Goal: Task Accomplishment & Management: Complete application form

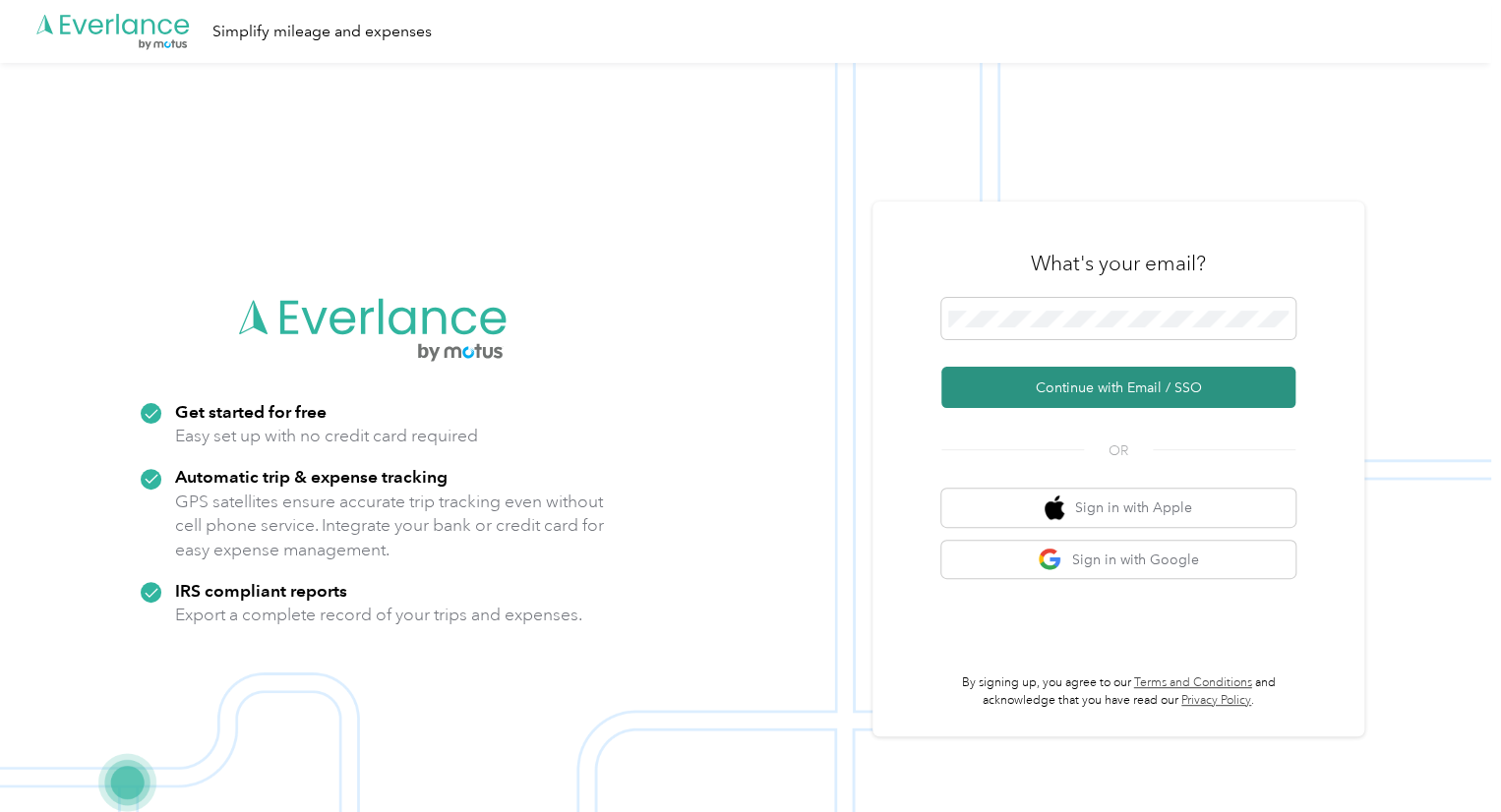
click at [1158, 382] on button "Continue with Email / SSO" at bounding box center [1118, 387] width 354 height 41
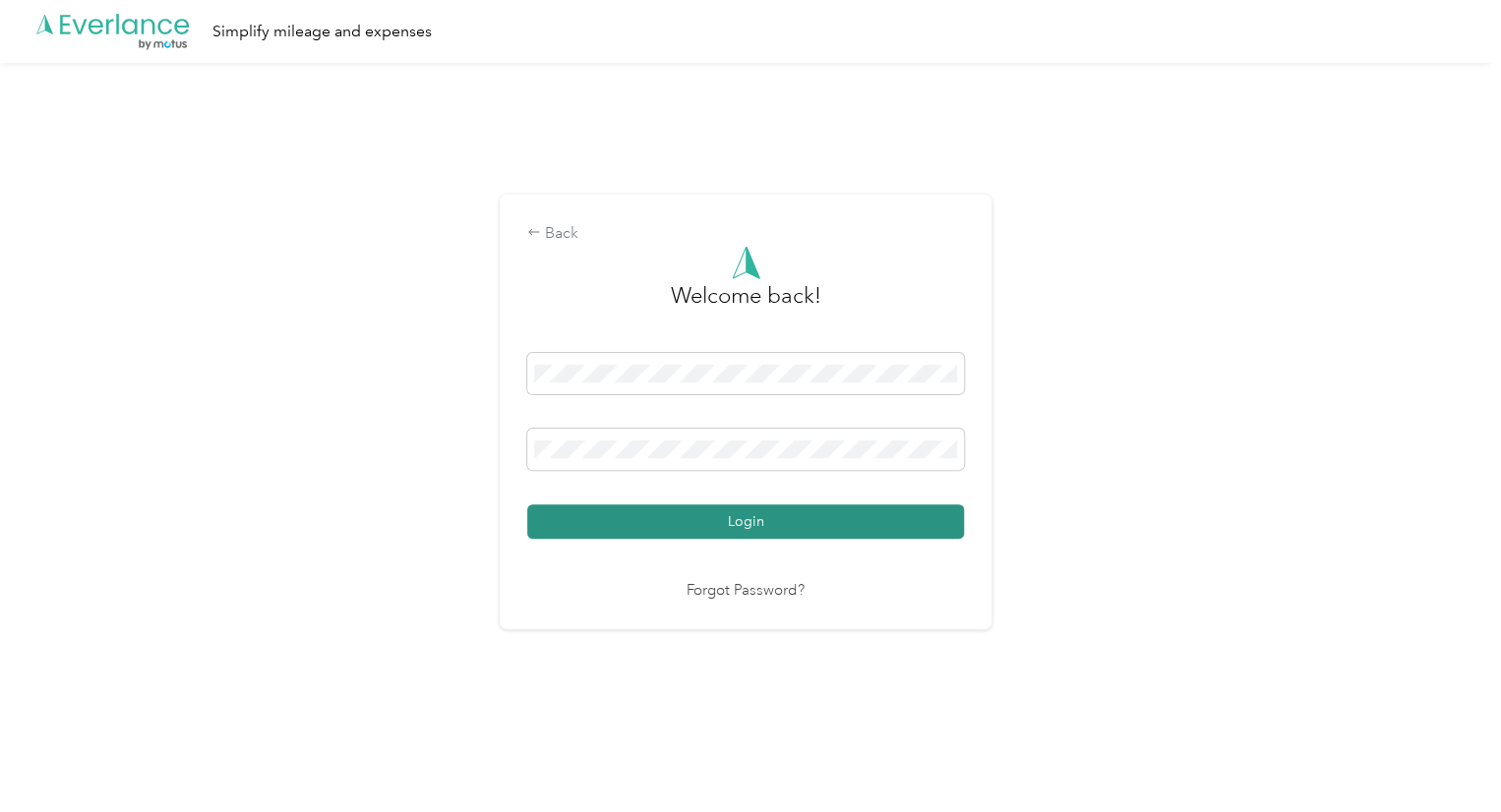
click at [728, 524] on button "Login" at bounding box center [746, 521] width 437 height 34
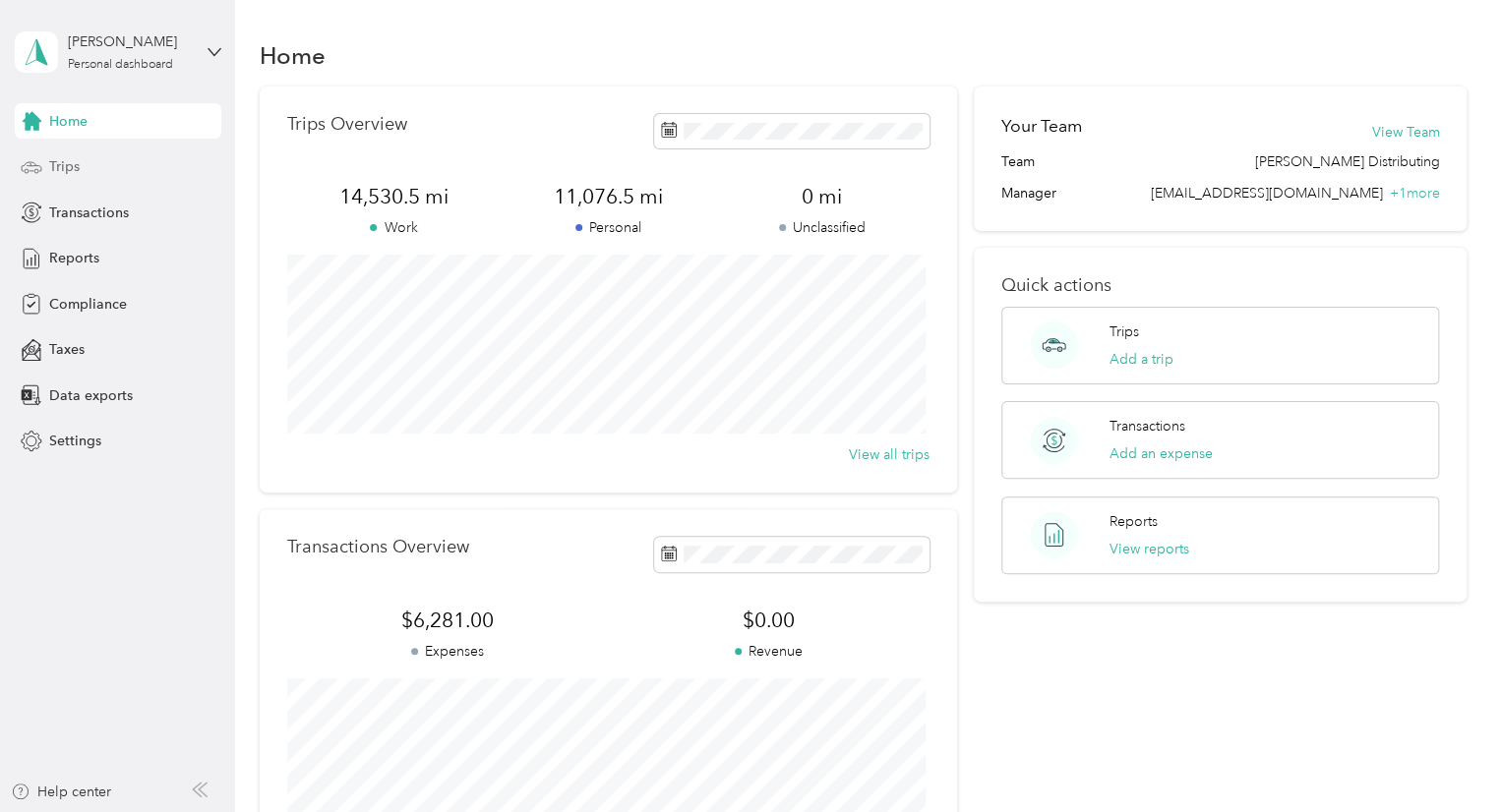
click at [69, 166] on span "Trips" at bounding box center [64, 167] width 31 height 21
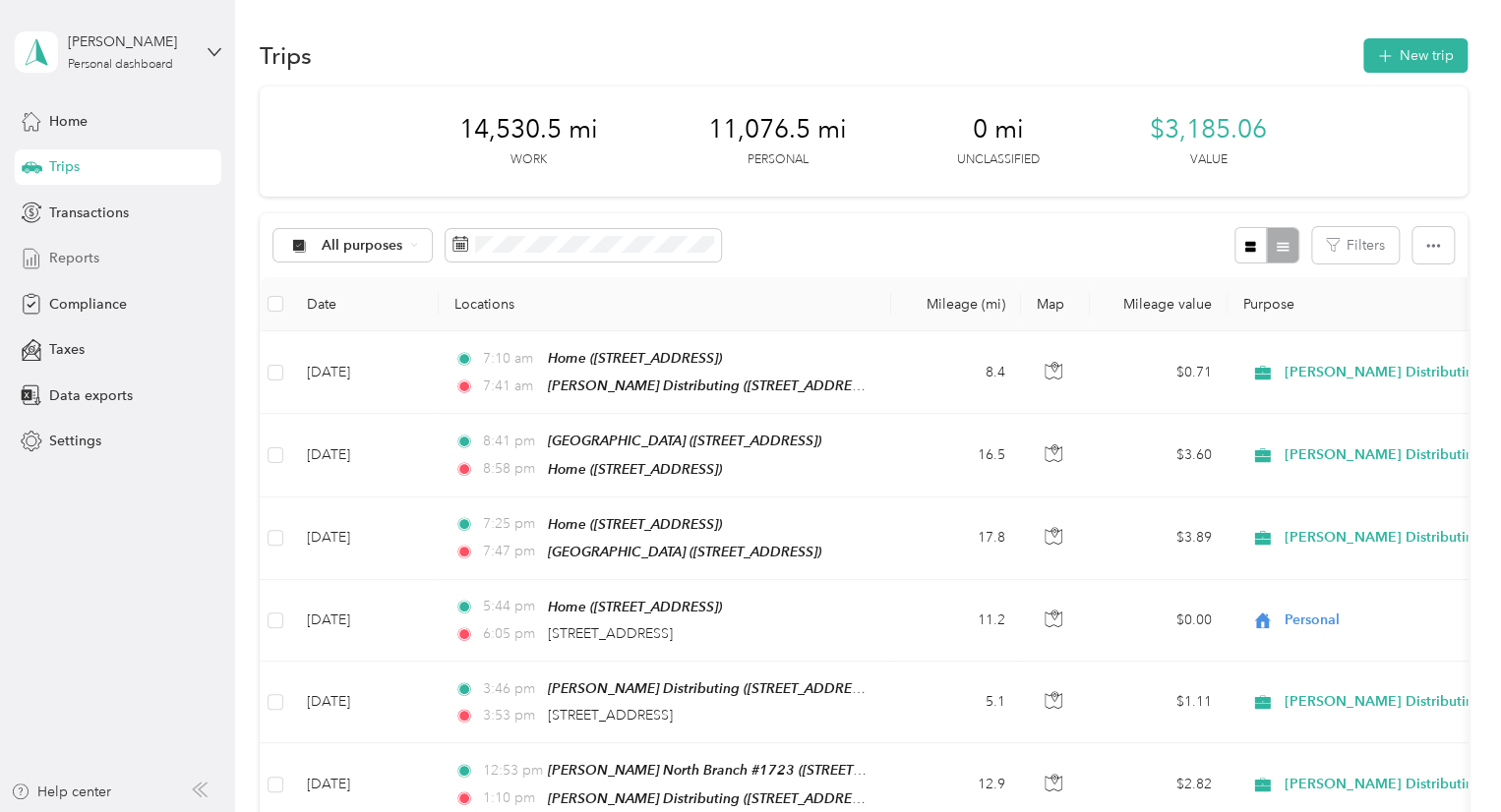
click at [66, 260] on span "Reports" at bounding box center [74, 257] width 50 height 21
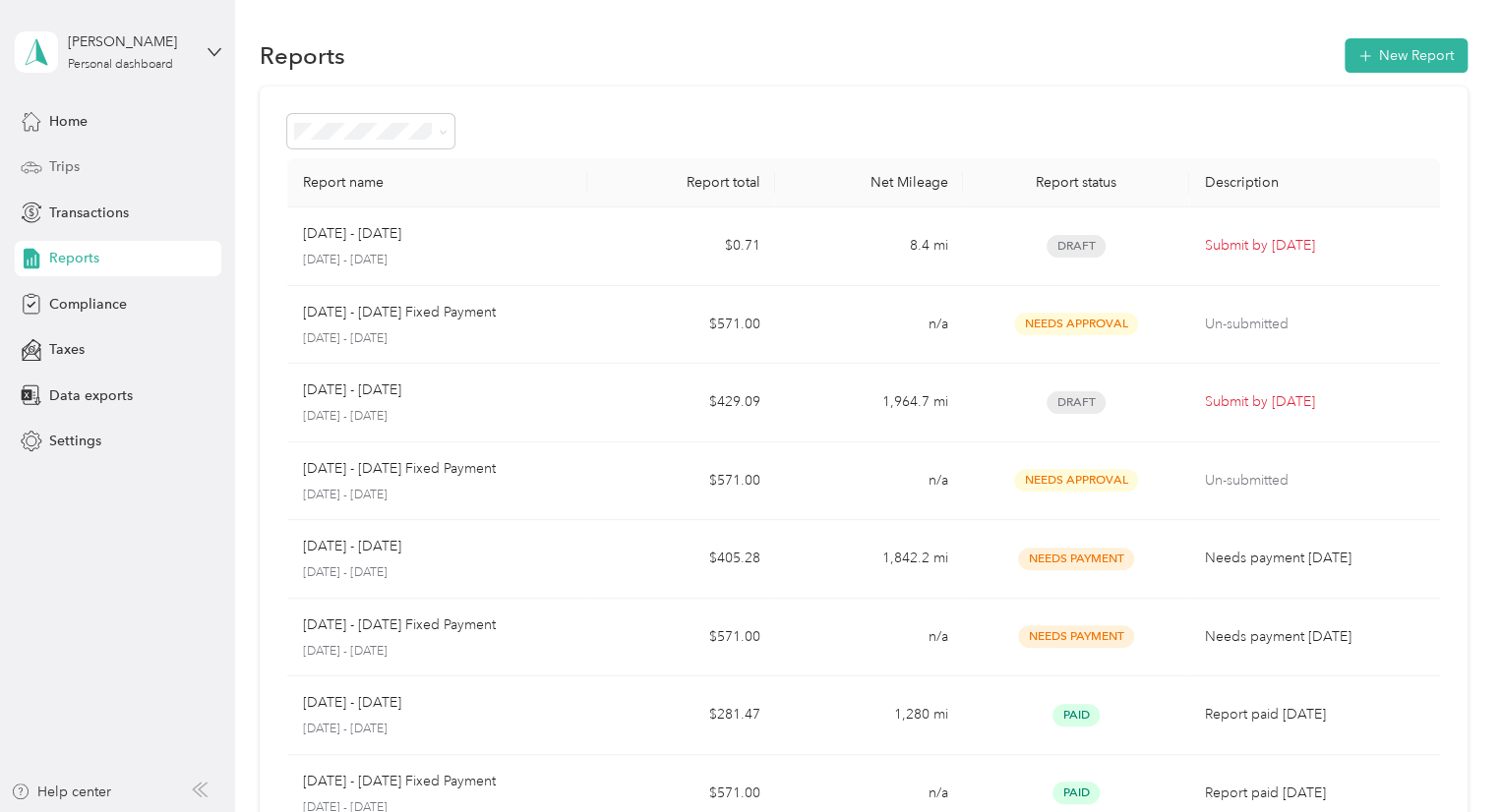
click at [59, 167] on span "Trips" at bounding box center [64, 167] width 31 height 21
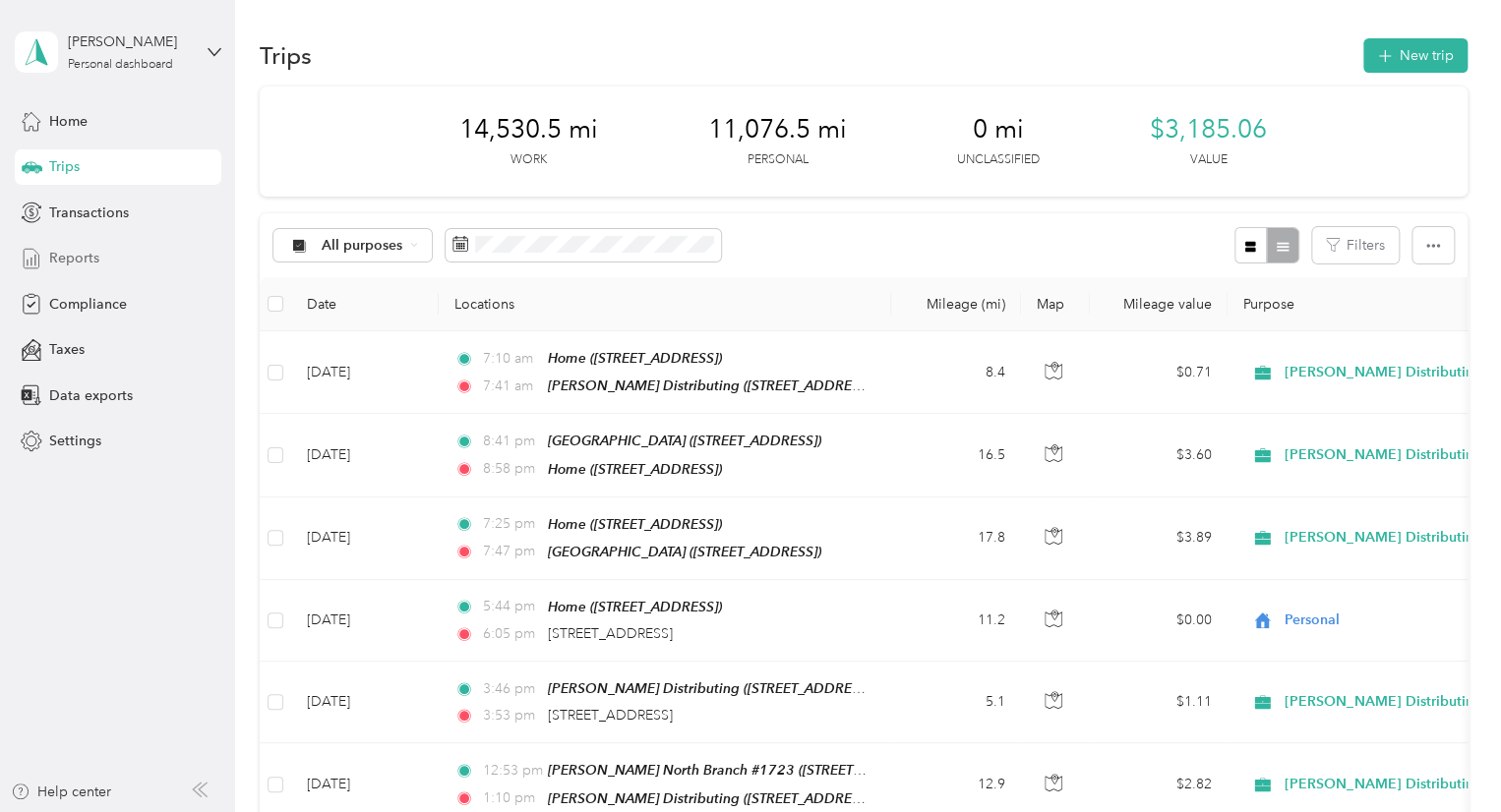
click at [69, 262] on span "Reports" at bounding box center [74, 257] width 50 height 21
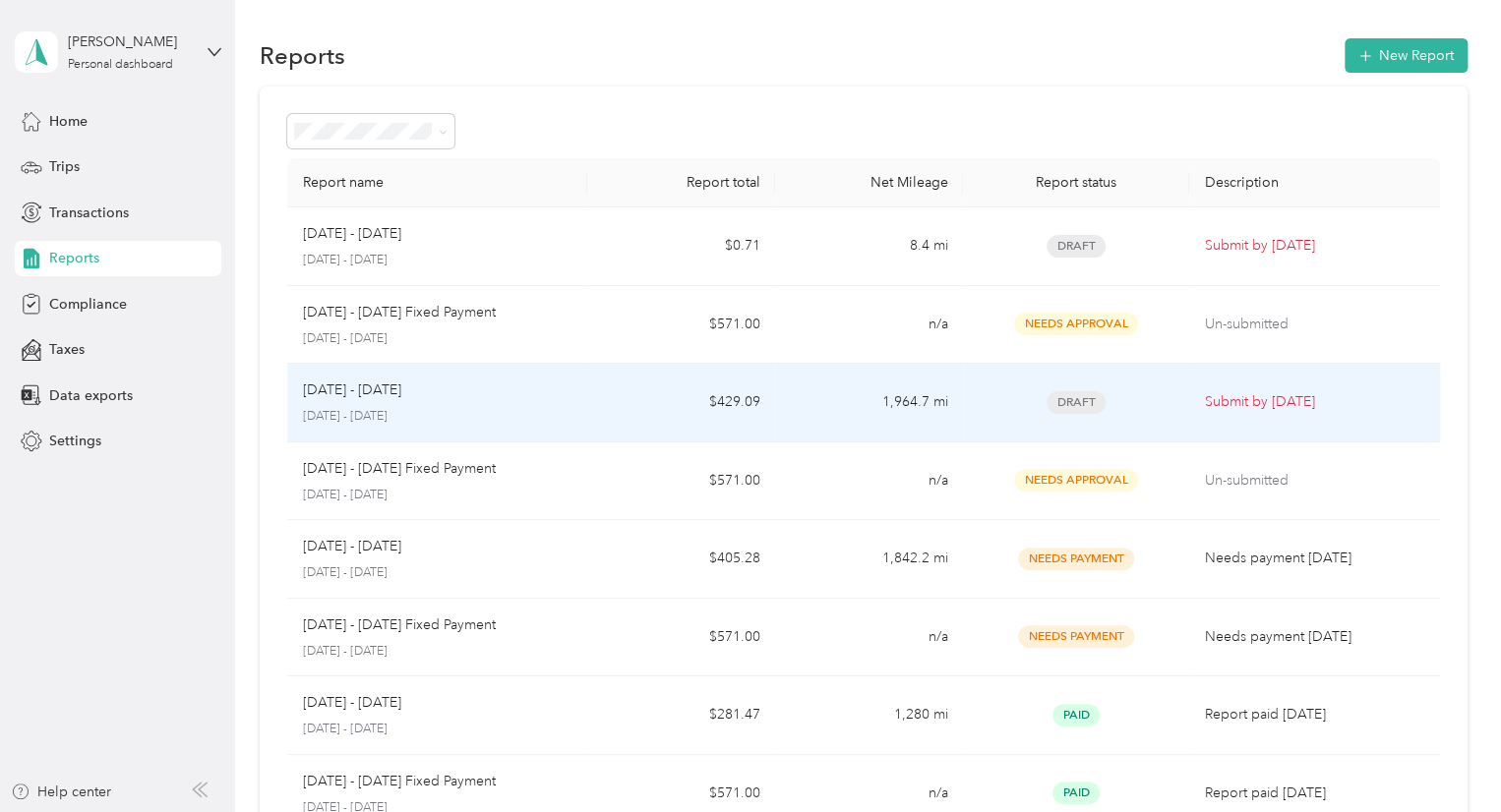
click at [1078, 399] on span "Draft" at bounding box center [1075, 402] width 59 height 23
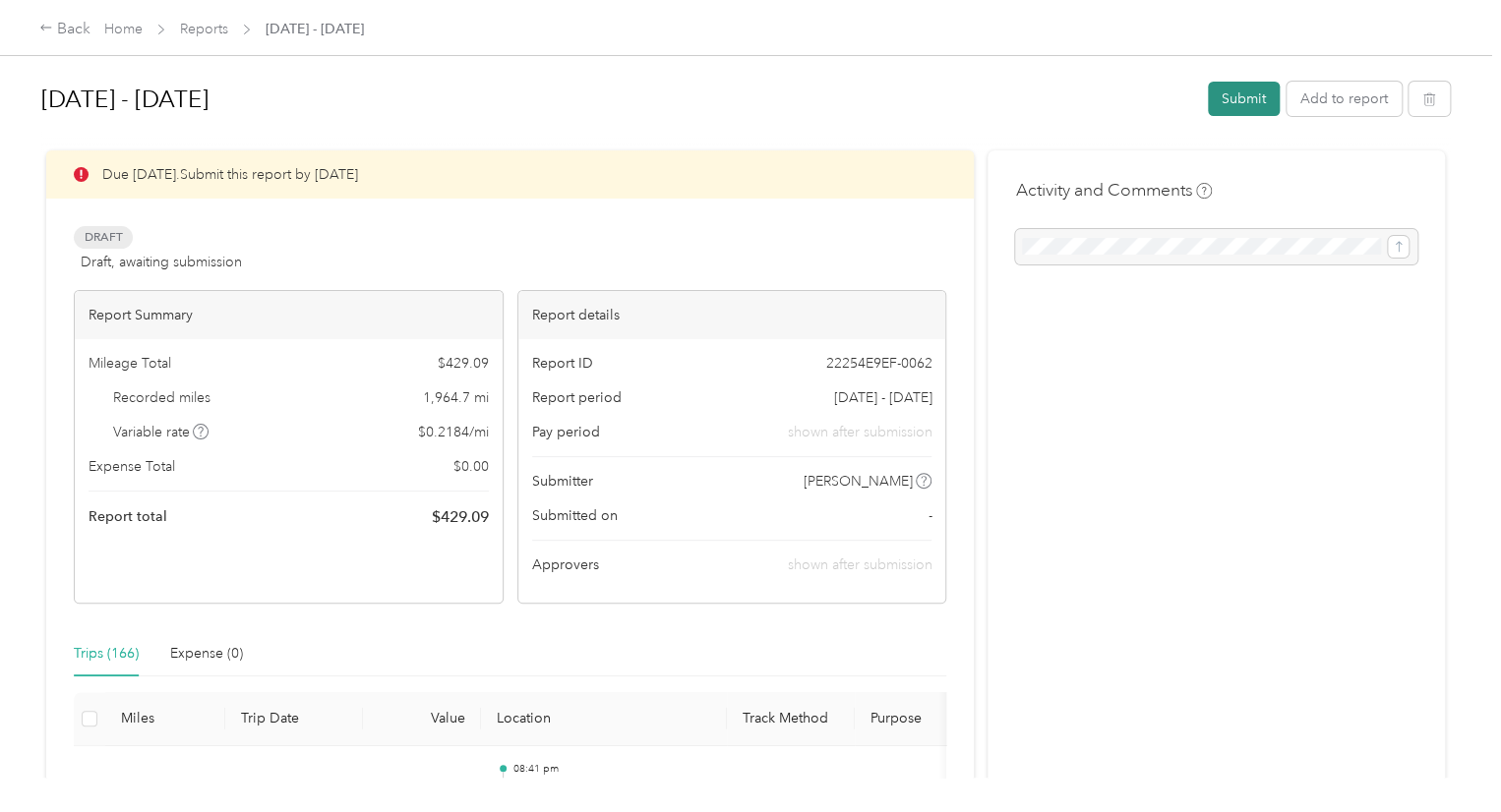
click at [1233, 102] on button "Submit" at bounding box center [1244, 99] width 72 height 34
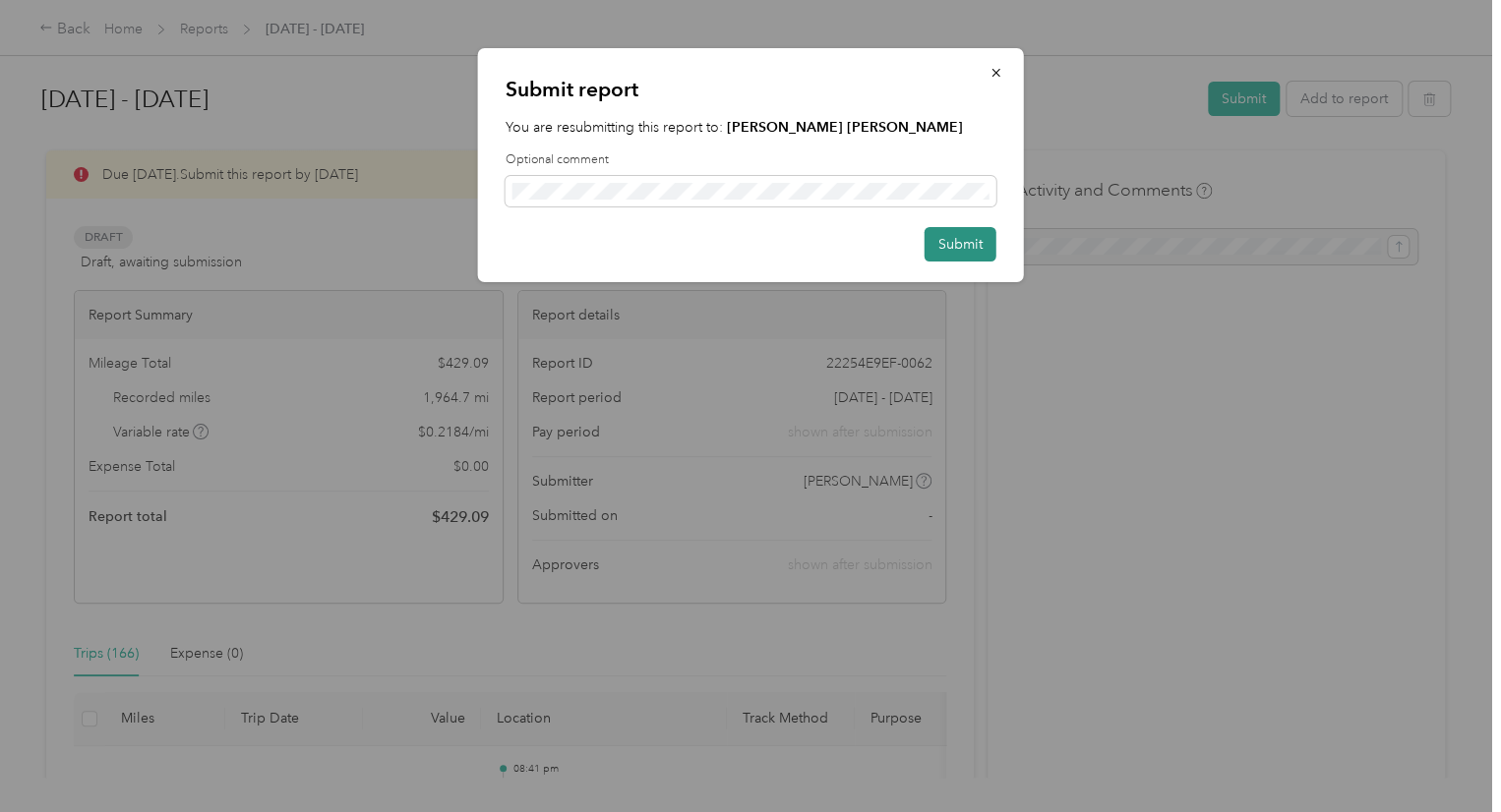
click at [950, 248] on button "Submit" at bounding box center [960, 244] width 72 height 34
